Goal: Information Seeking & Learning: Learn about a topic

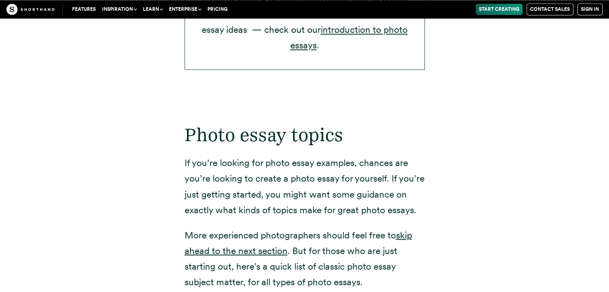
scroll to position [1557, 0]
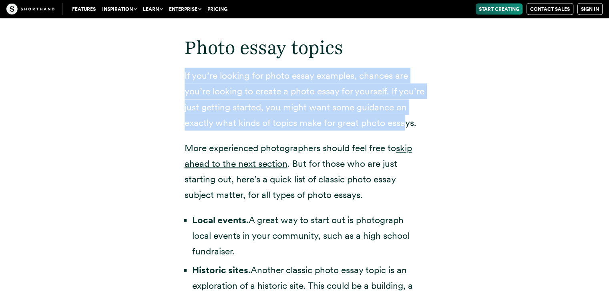
drag, startPoint x: 185, startPoint y: 61, endPoint x: 403, endPoint y: 103, distance: 221.8
click at [403, 103] on p "If you’re looking for photo essay examples, chances are you’re looking to creat…" at bounding box center [305, 99] width 240 height 62
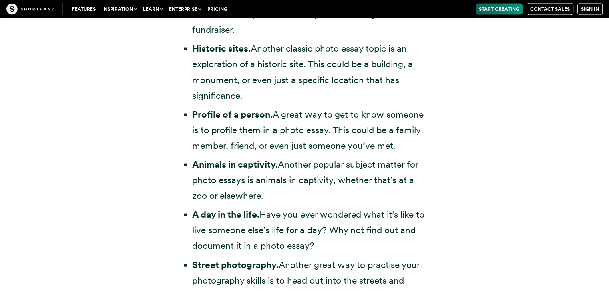
scroll to position [1657, 0]
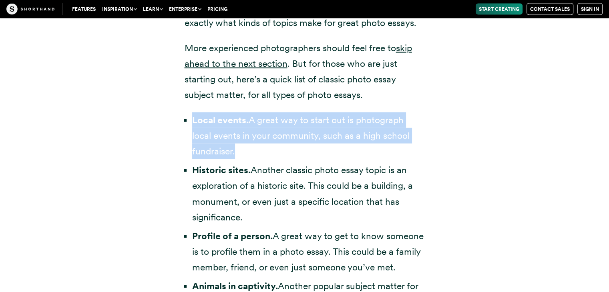
drag, startPoint x: 192, startPoint y: 104, endPoint x: 335, endPoint y: 141, distance: 147.2
click at [335, 141] on li "Local events. A great way to start out is photograph local events in your commu…" at bounding box center [308, 136] width 233 height 47
copy li "Local events. A great way to start out is photograph local events in your commu…"
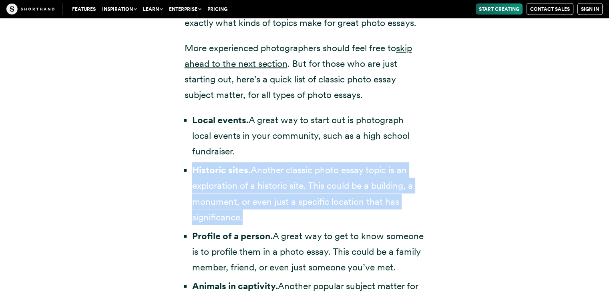
drag, startPoint x: 194, startPoint y: 154, endPoint x: 401, endPoint y: 195, distance: 211.0
click at [401, 195] on li "Historic sites. Another classic photo essay topic is an exploration of a histor…" at bounding box center [308, 194] width 233 height 62
copy li "Historic sites. Another classic photo essay topic is an exploration of a histor…"
drag, startPoint x: 192, startPoint y: 220, endPoint x: 403, endPoint y: 248, distance: 213.0
click at [403, 248] on li "Profile of a person. A great way to get to know someone is to profile them in a…" at bounding box center [308, 252] width 233 height 47
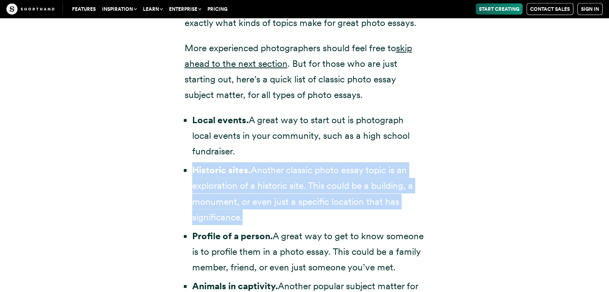
copy li "Profile of a person. A great way to get to know someone is to profile them in a…"
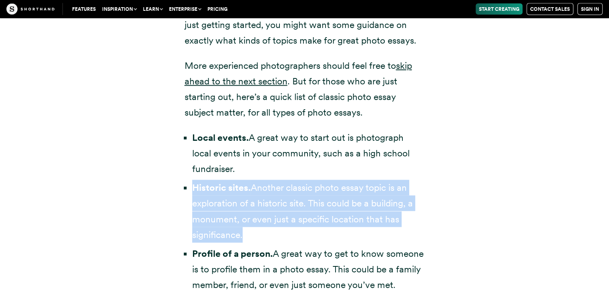
scroll to position [1587, 0]
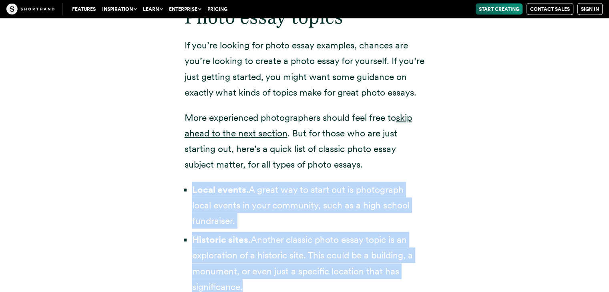
drag, startPoint x: 193, startPoint y: 175, endPoint x: 402, endPoint y: 266, distance: 228.5
copy ul "Local events. A great way to start out is photograph local events in your commu…"
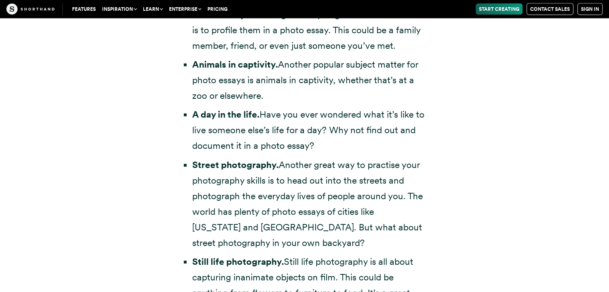
scroll to position [1788, 0]
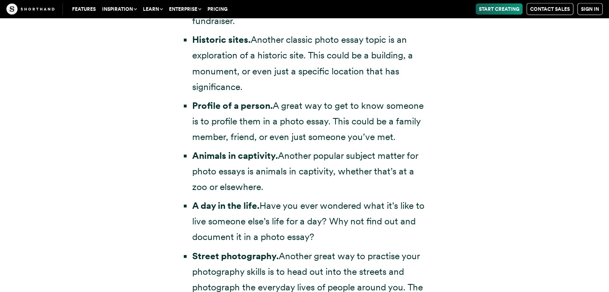
click at [192, 98] on li "Profile of a person. A great way to get to know someone is to profile them in a…" at bounding box center [308, 121] width 233 height 47
drag, startPoint x: 193, startPoint y: 90, endPoint x: 455, endPoint y: 114, distance: 263.0
click at [455, 114] on div "Photo essay topics If you’re looking for photo essay examples, chances are you’…" at bounding box center [304, 243] width 545 height 919
copy li "Profile of a person. A great way to get to know someone is to profile them in a…"
drag, startPoint x: 192, startPoint y: 139, endPoint x: 314, endPoint y: 179, distance: 127.8
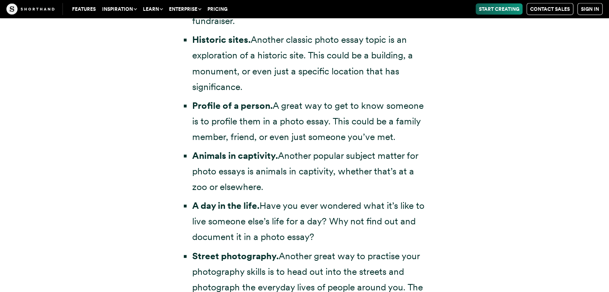
click at [314, 179] on li "Animals in captivity. Another popular subject matter for photo essays is animal…" at bounding box center [308, 171] width 233 height 47
copy li "Animals in captivity. Another popular subject matter for photo essays is animal…"
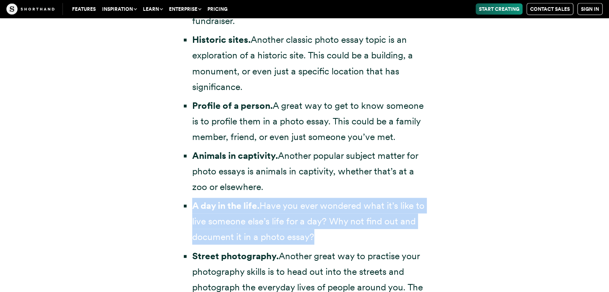
drag, startPoint x: 194, startPoint y: 191, endPoint x: 352, endPoint y: 217, distance: 159.9
click at [352, 217] on li "A day in the life. Have you ever wondered what it’s like to live someone else’s…" at bounding box center [308, 221] width 233 height 47
copy li "A day in the life. Have you ever wondered what it’s like to live someone else’s…"
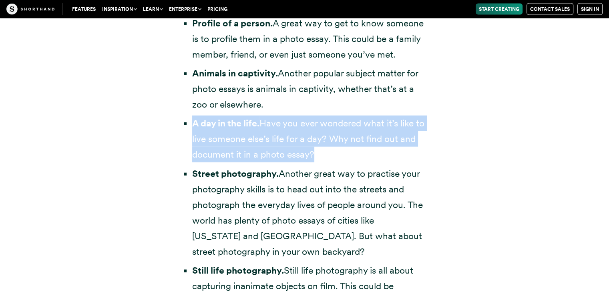
scroll to position [1940, 0]
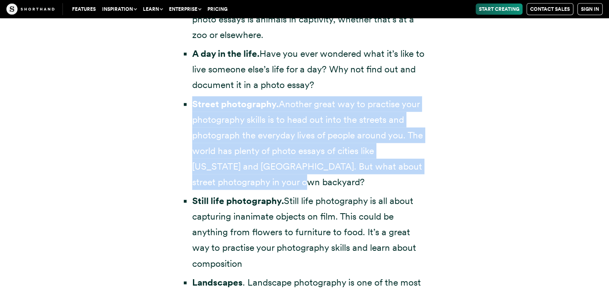
drag, startPoint x: 194, startPoint y: 88, endPoint x: 416, endPoint y: 161, distance: 233.4
click at [416, 161] on li "Street photography. Another great way to practise your photography skills is to…" at bounding box center [308, 144] width 233 height 94
copy li "Street photography. Another great way to practise your photography skills is to…"
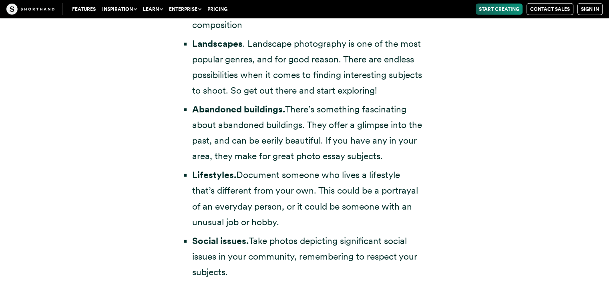
scroll to position [2196, 0]
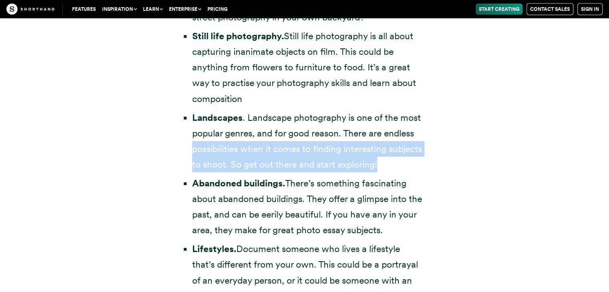
scroll to position [2192, 0]
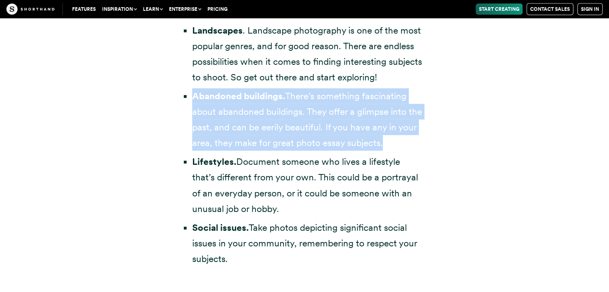
drag, startPoint x: 194, startPoint y: 80, endPoint x: 386, endPoint y: 127, distance: 197.4
click at [386, 127] on li "Abandoned buildings. There’s something fascinating about abandoned buildings. T…" at bounding box center [308, 120] width 233 height 62
copy li "Abandoned buildings. There’s something fascinating about abandoned buildings. T…"
